Goal: Task Accomplishment & Management: Manage account settings

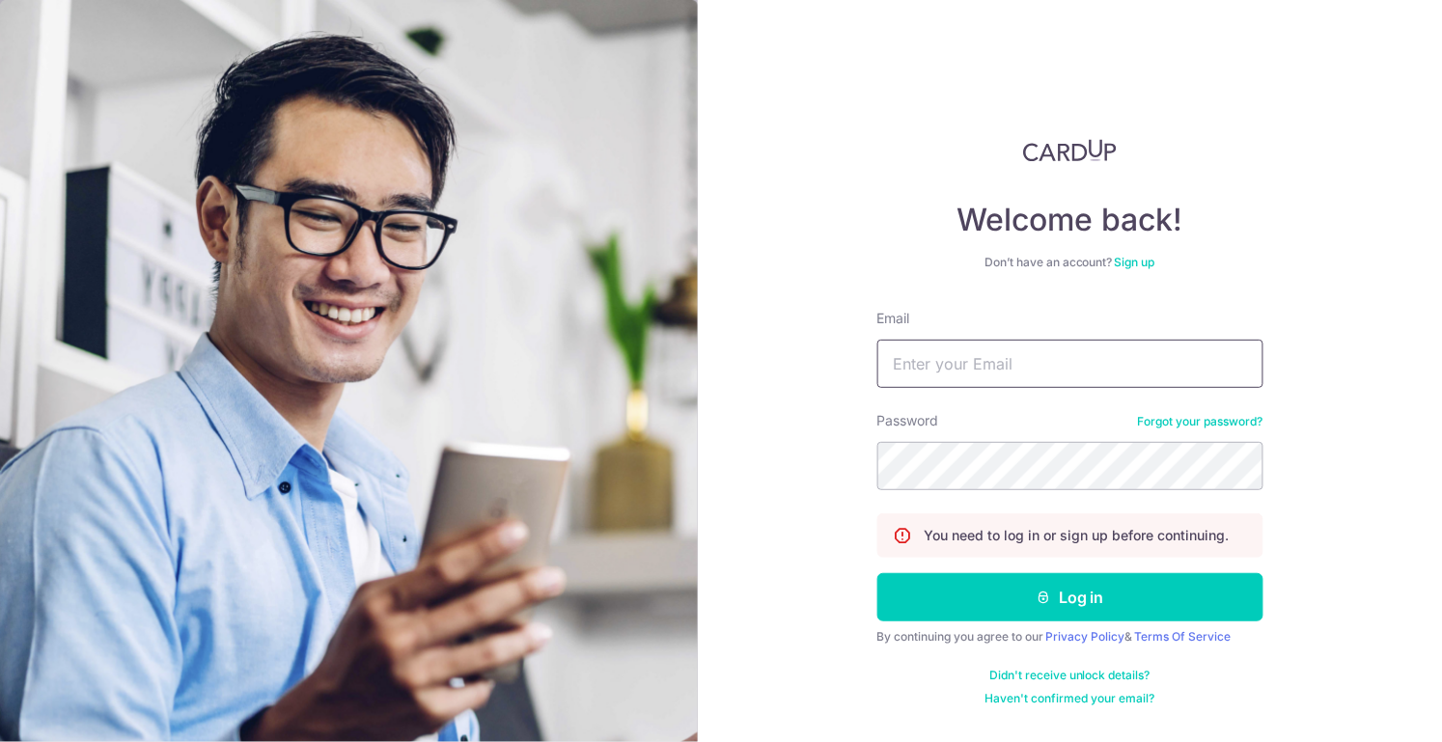
click at [965, 365] on input "Email" at bounding box center [1070, 364] width 386 height 48
type input "[EMAIL_ADDRESS][DOMAIN_NAME]"
click at [877, 573] on button "Log in" at bounding box center [1070, 597] width 386 height 48
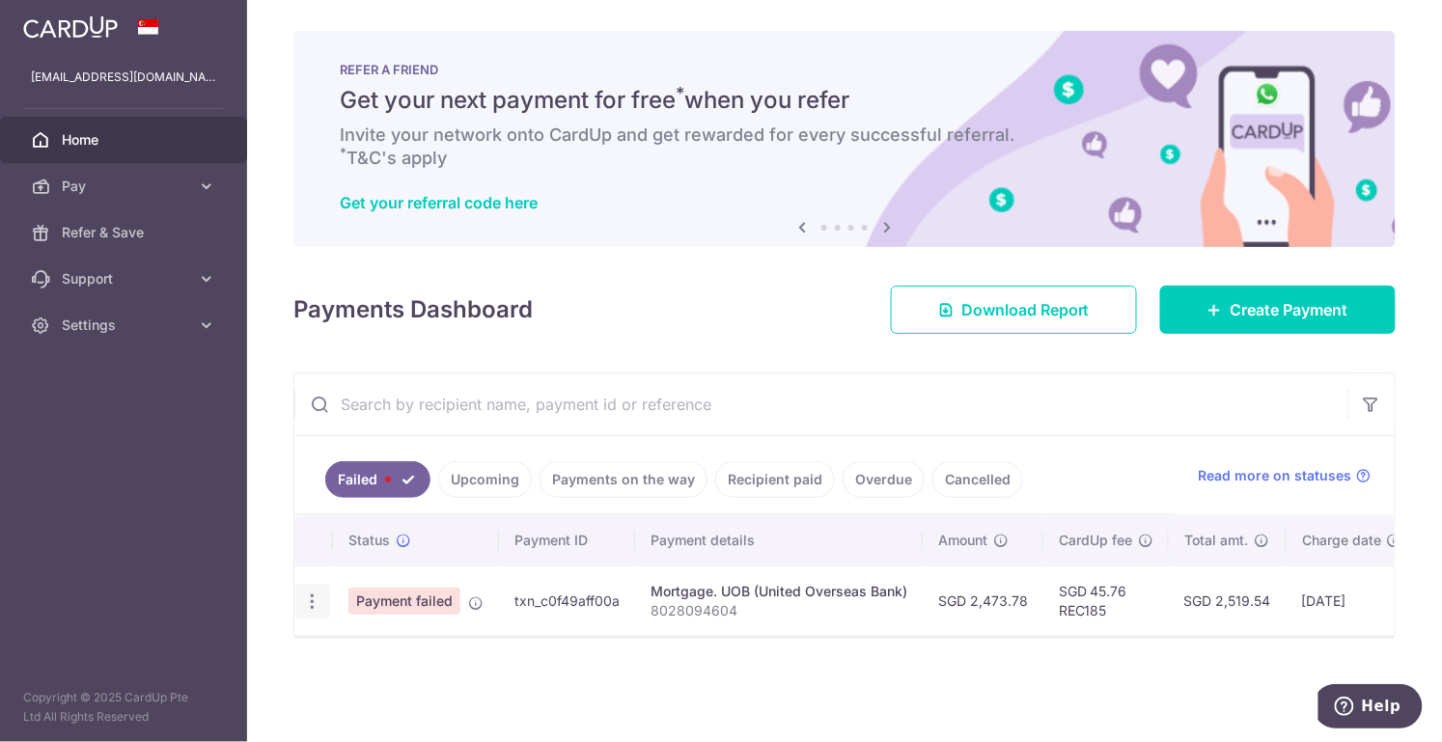
click at [314, 606] on icon "button" at bounding box center [312, 602] width 20 height 20
click at [411, 653] on span "Update payment" at bounding box center [414, 654] width 131 height 23
radio input "true"
type input "2,473.78"
type input "8028094604"
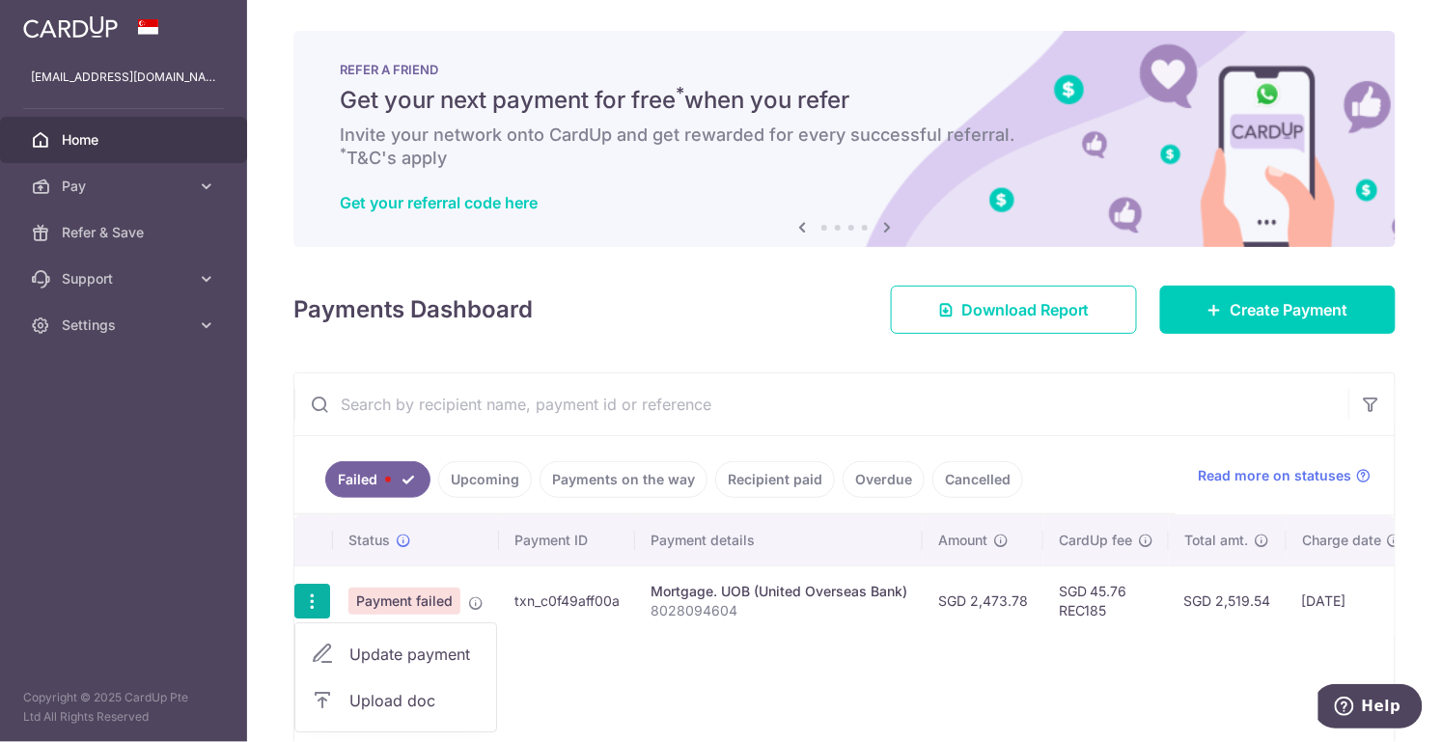
type input "REC185"
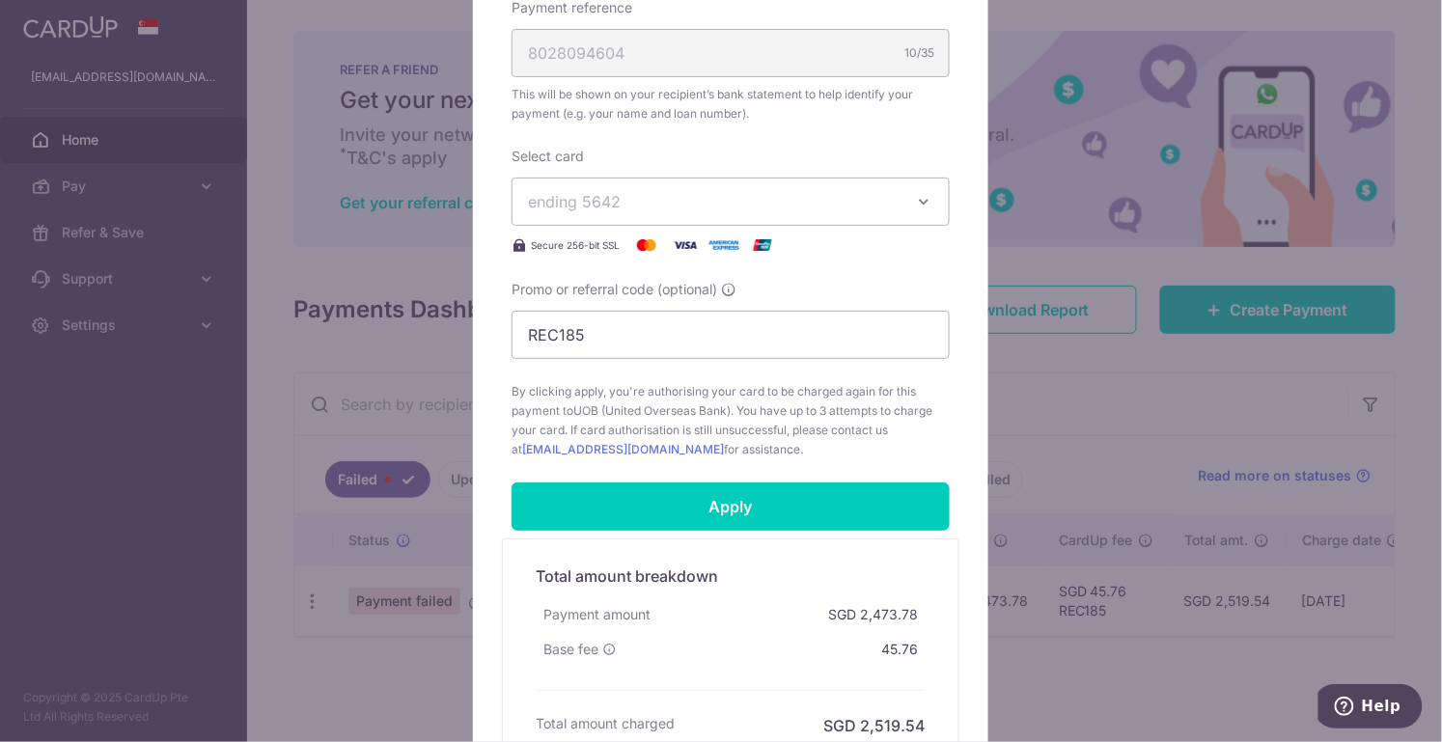
scroll to position [643, 0]
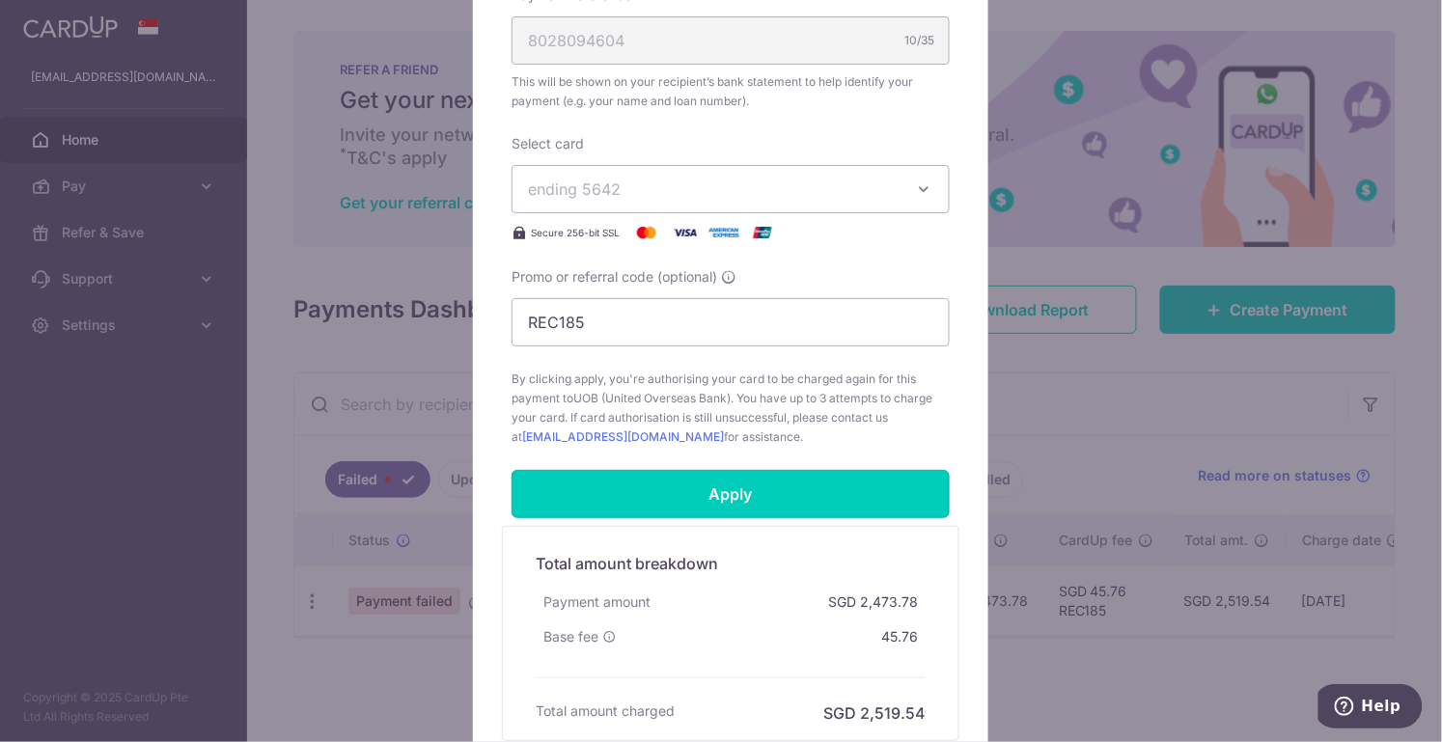
click at [832, 500] on input "Apply" at bounding box center [731, 494] width 438 height 48
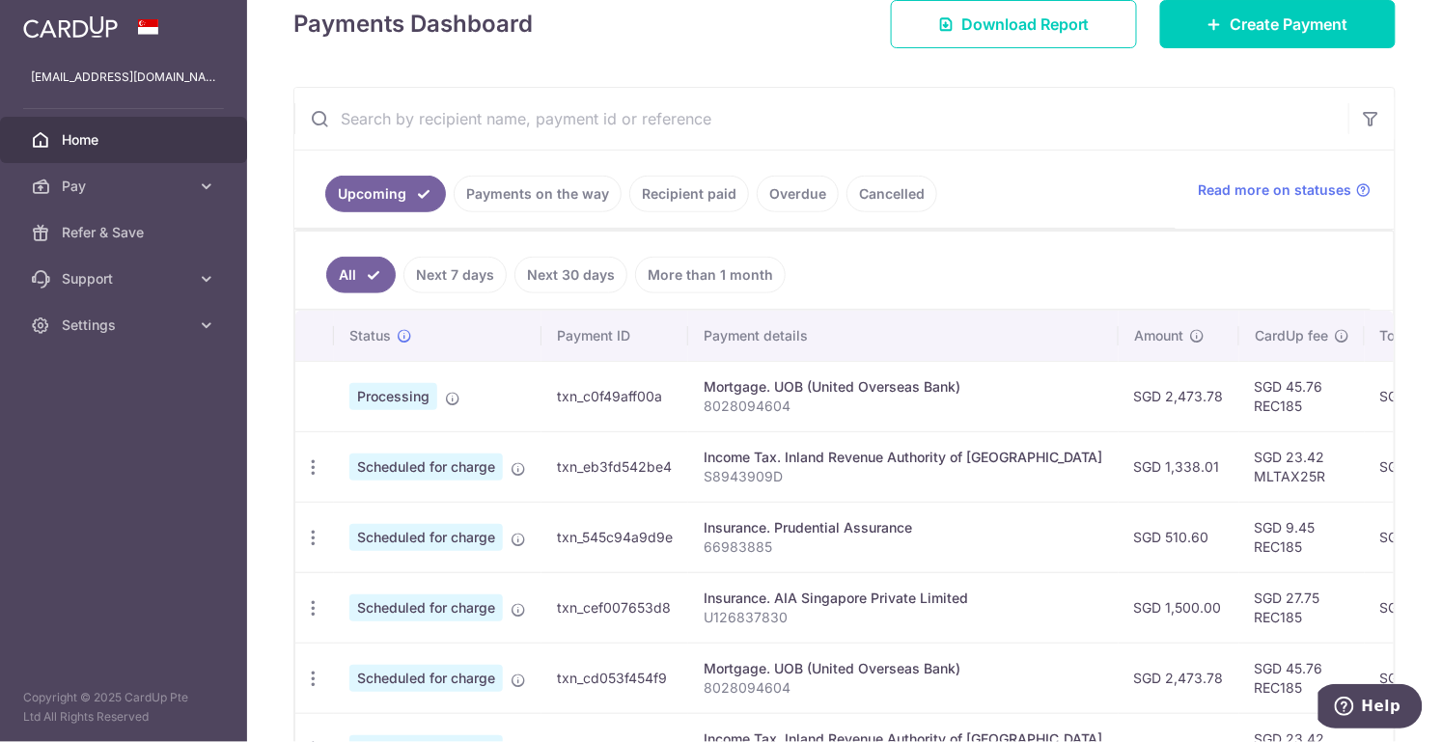
scroll to position [514, 0]
